Goal: Navigation & Orientation: Find specific page/section

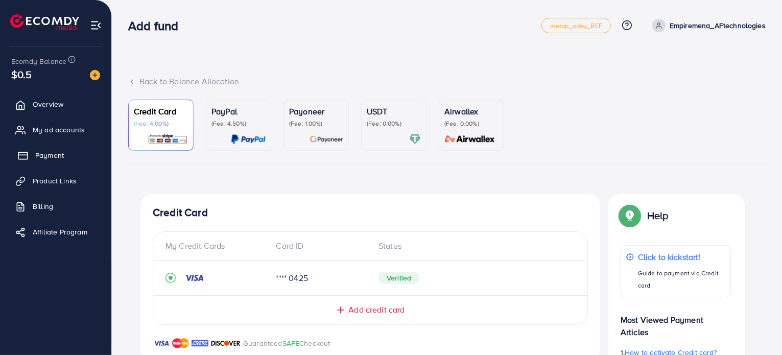
click at [60, 160] on span "Payment" at bounding box center [49, 155] width 29 height 10
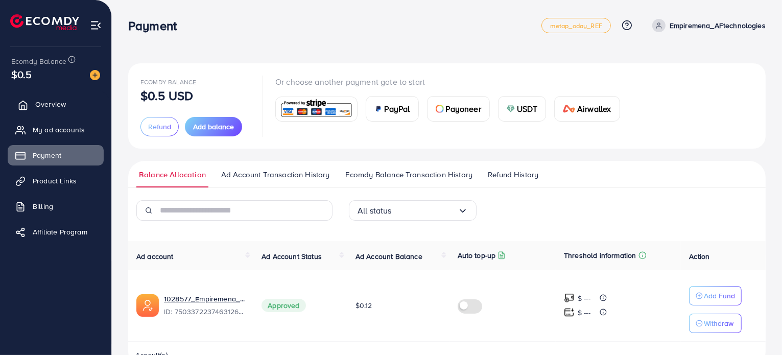
click at [66, 106] on link "Overview" at bounding box center [56, 104] width 96 height 20
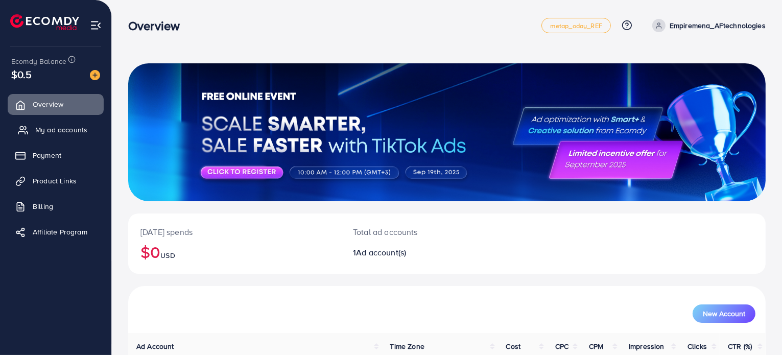
click at [61, 128] on span "My ad accounts" at bounding box center [61, 130] width 52 height 10
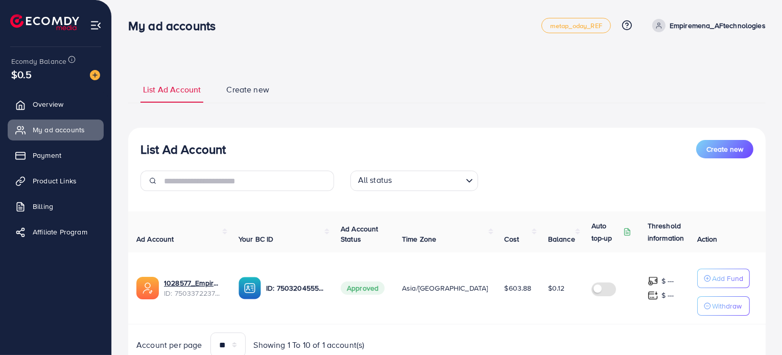
scroll to position [42, 0]
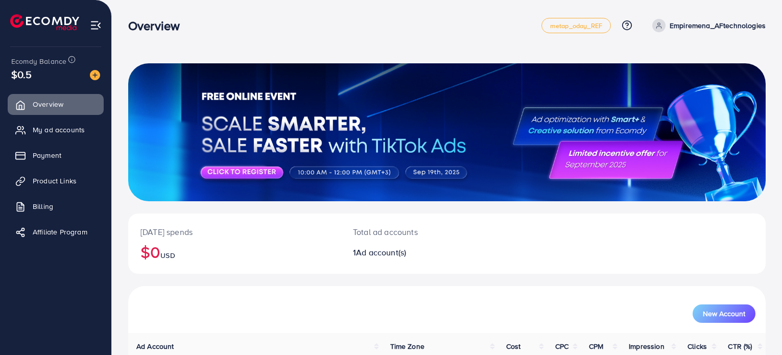
scroll to position [88, 0]
